Goal: Task Accomplishment & Management: Use online tool/utility

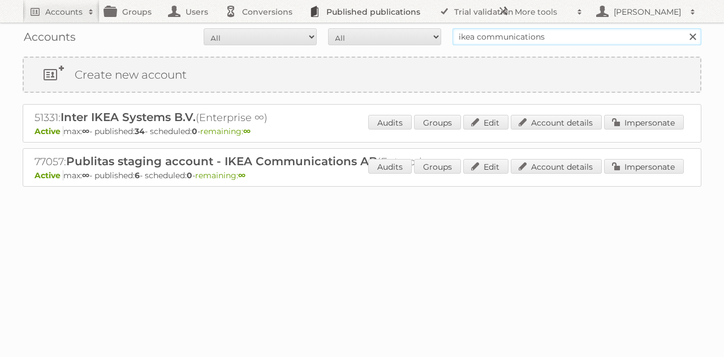
drag, startPoint x: 546, startPoint y: 38, endPoint x: 424, endPoint y: 13, distance: 124.8
click at [424, 13] on body "Accounts Search Advanced Search Create new account Groups Users Conversions Pub…" at bounding box center [362, 178] width 724 height 357
type input "aldi sud"
click at [684, 28] on input "Search" at bounding box center [692, 36] width 17 height 17
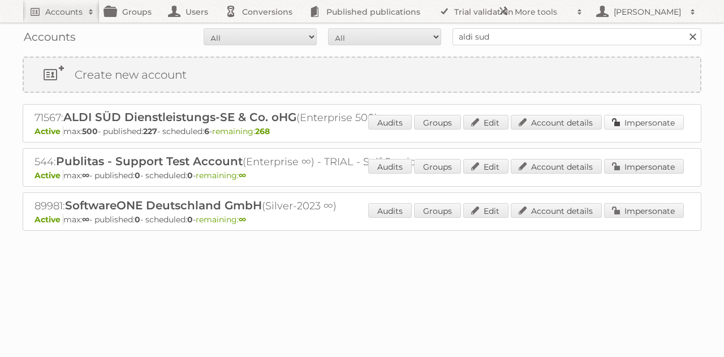
click at [623, 118] on link "Impersonate" at bounding box center [644, 122] width 80 height 15
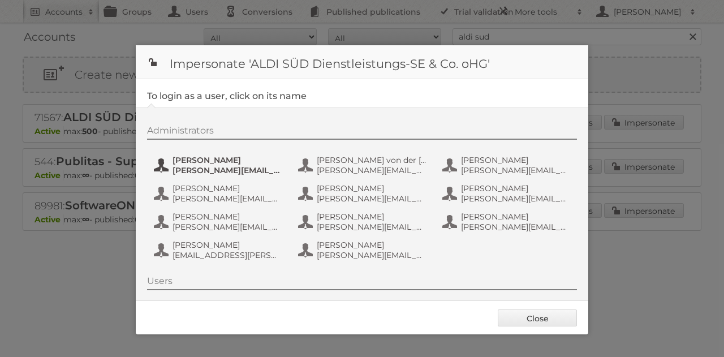
click at [176, 167] on span "a.kaiser@s-v.de" at bounding box center [227, 170] width 110 height 10
